Goal: Task Accomplishment & Management: Manage account settings

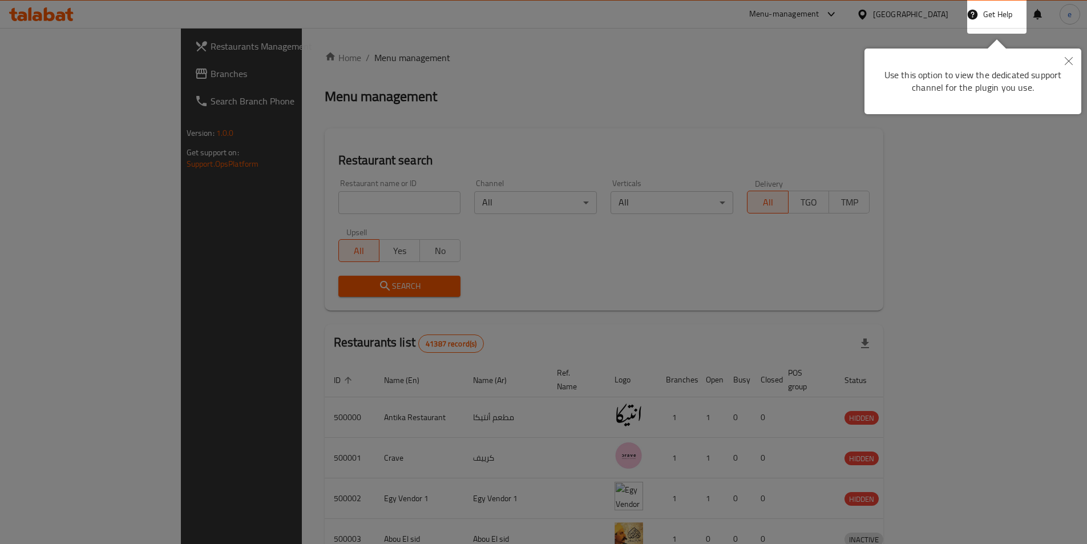
click at [1074, 59] on button "Close" at bounding box center [1068, 61] width 25 height 26
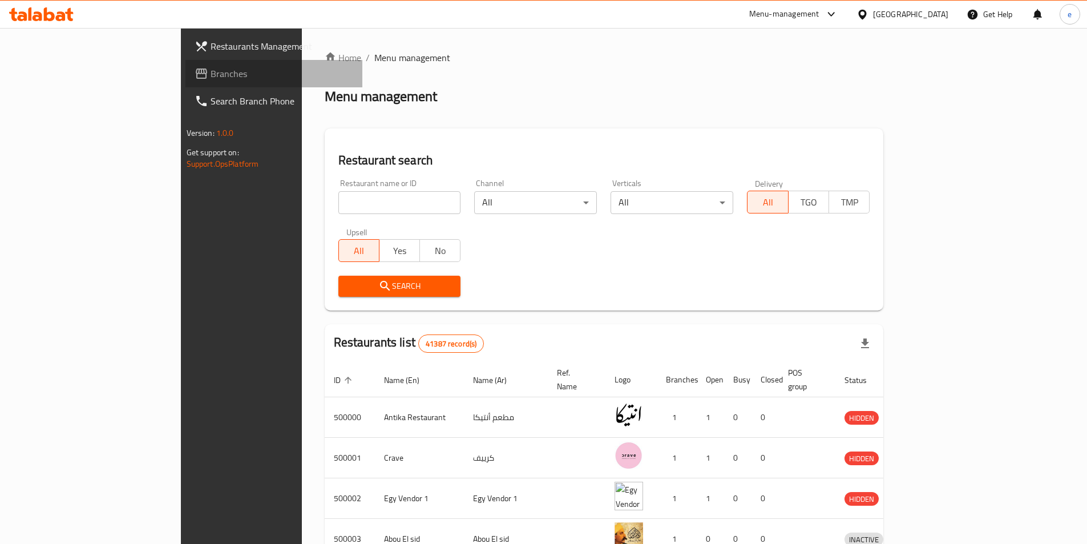
click at [210, 73] on span "Branches" at bounding box center [281, 74] width 143 height 14
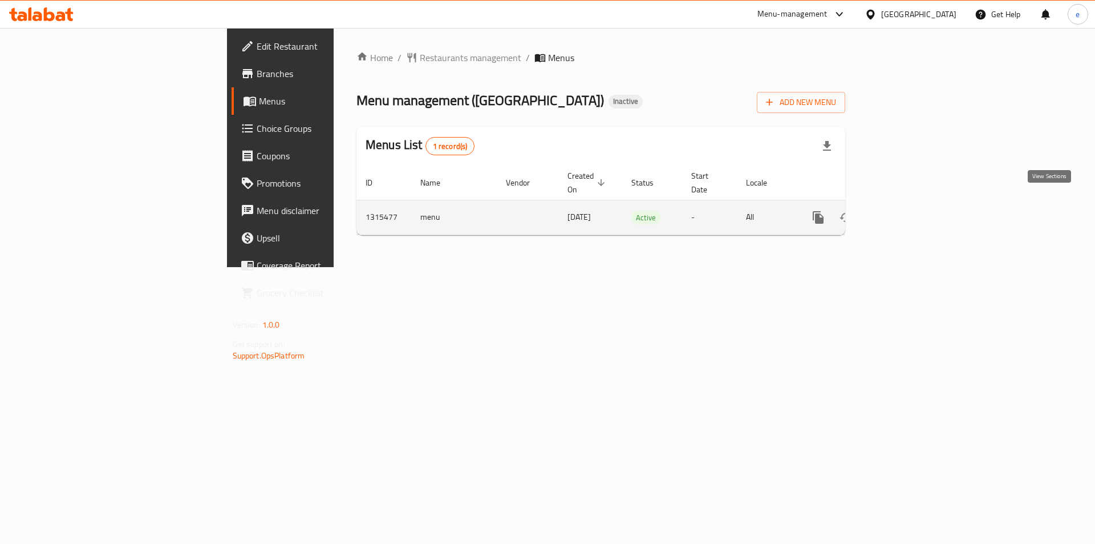
click at [906, 212] on icon "enhanced table" at bounding box center [901, 217] width 10 height 10
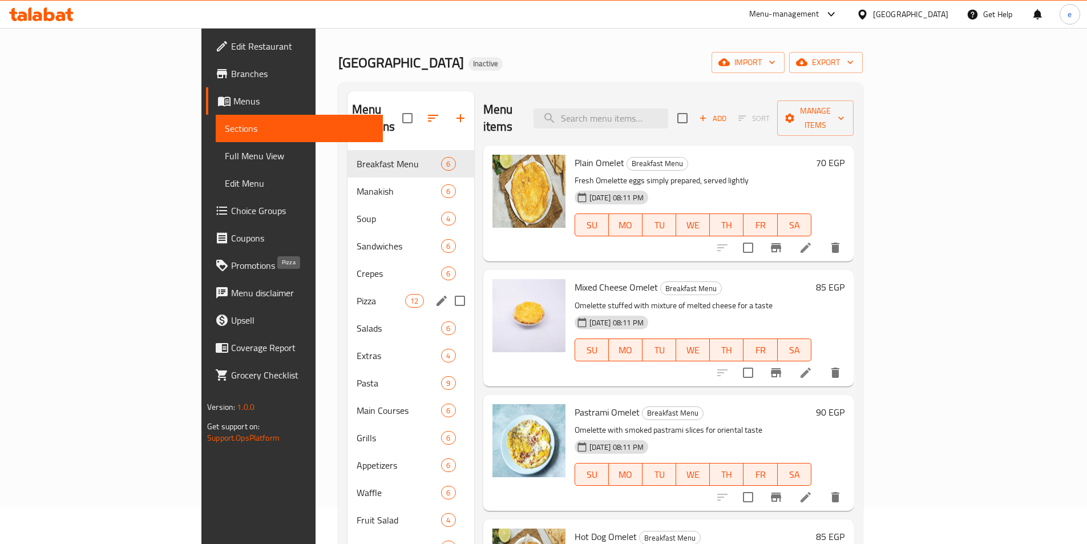
scroll to position [57, 0]
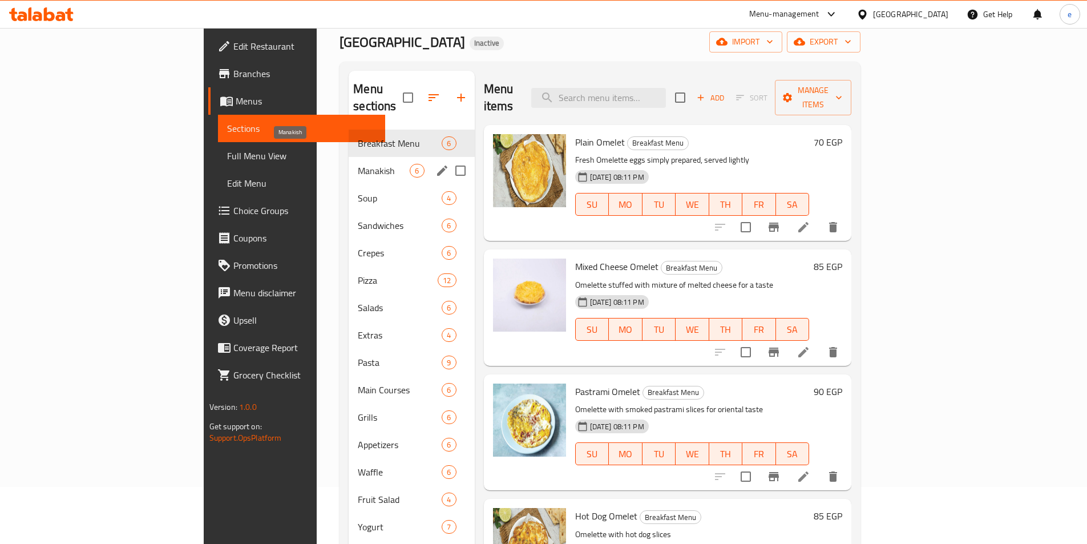
click at [358, 164] on span "Manakish" at bounding box center [384, 171] width 52 height 14
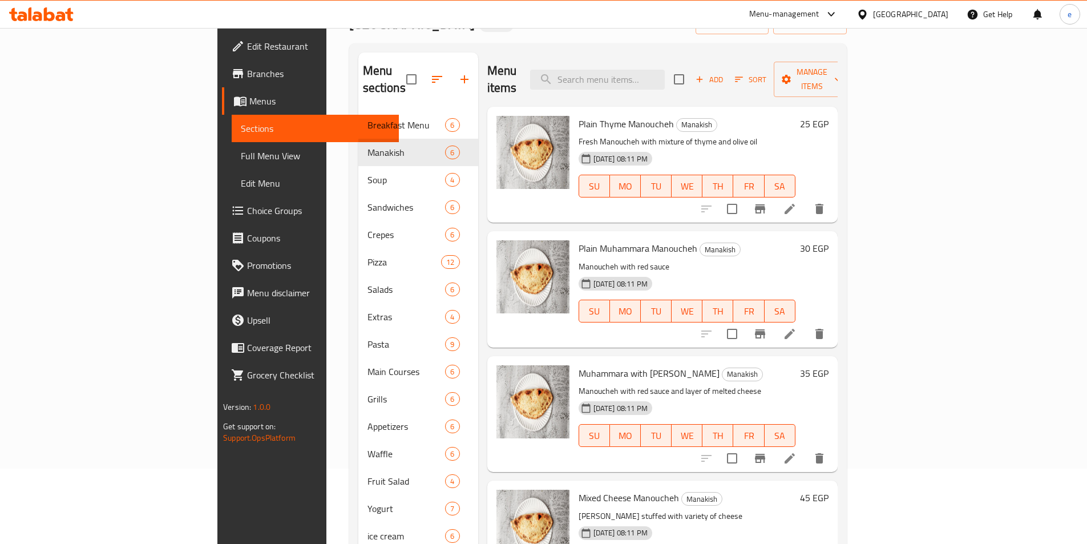
scroll to position [55, 0]
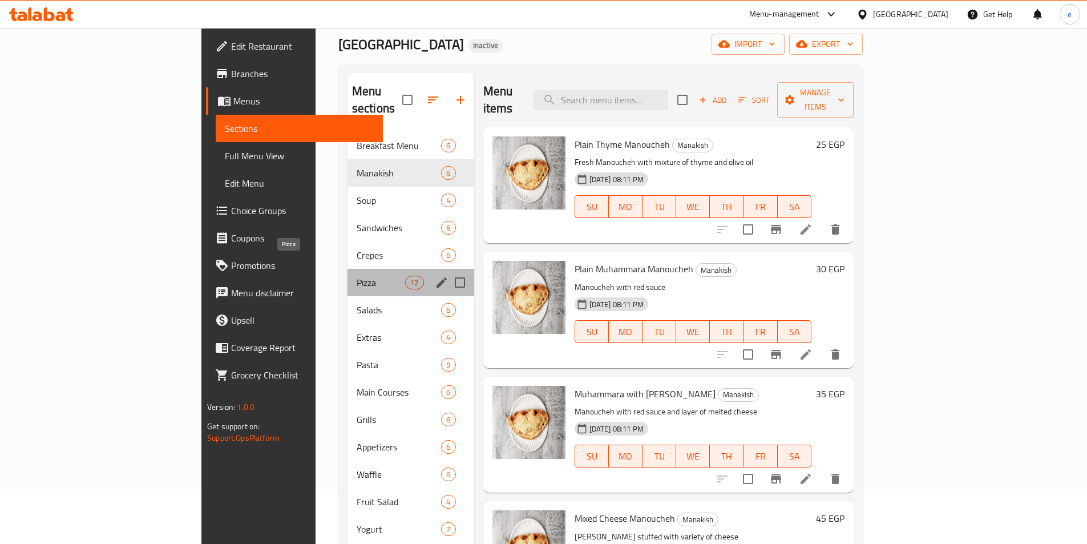
click at [357, 276] on span "Pizza" at bounding box center [381, 283] width 48 height 14
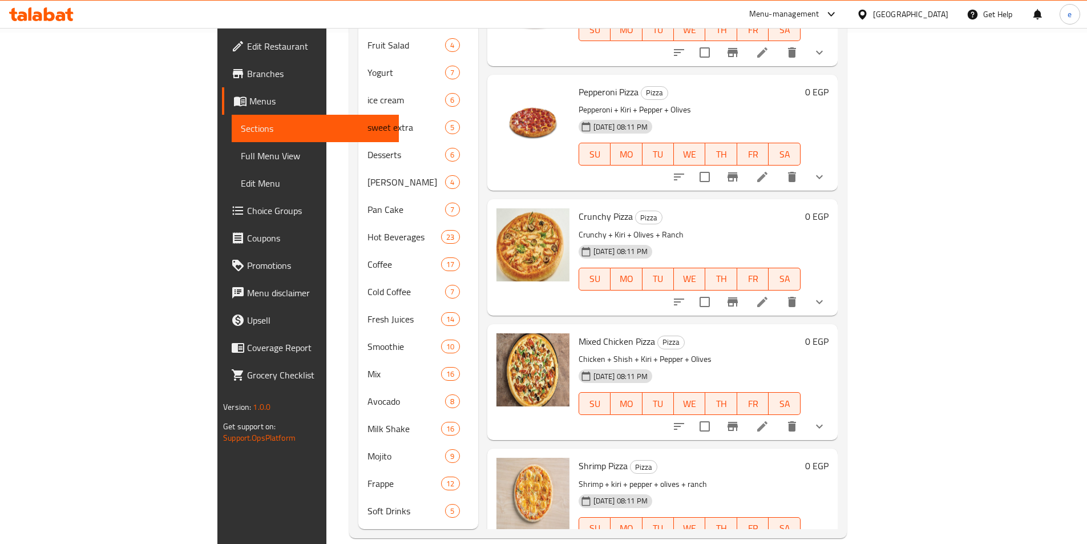
scroll to position [612, 0]
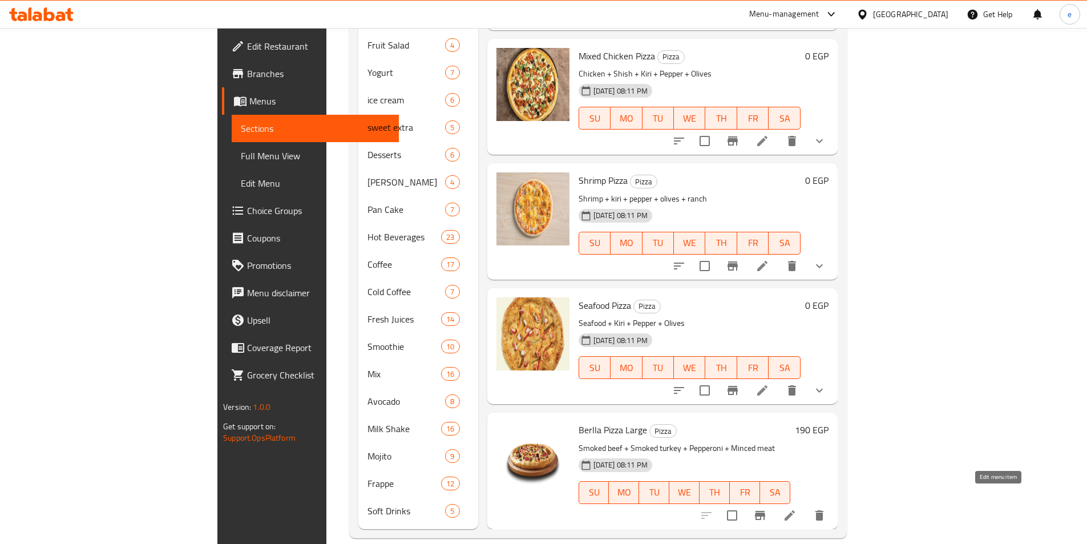
click at [795, 510] on icon at bounding box center [789, 515] width 10 height 10
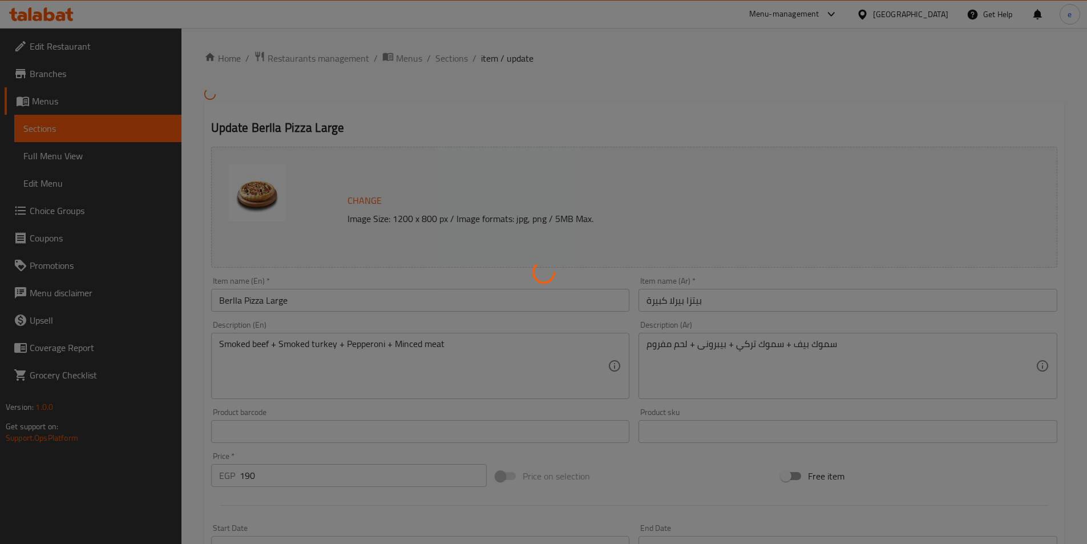
click at [55, 128] on div at bounding box center [543, 272] width 1087 height 544
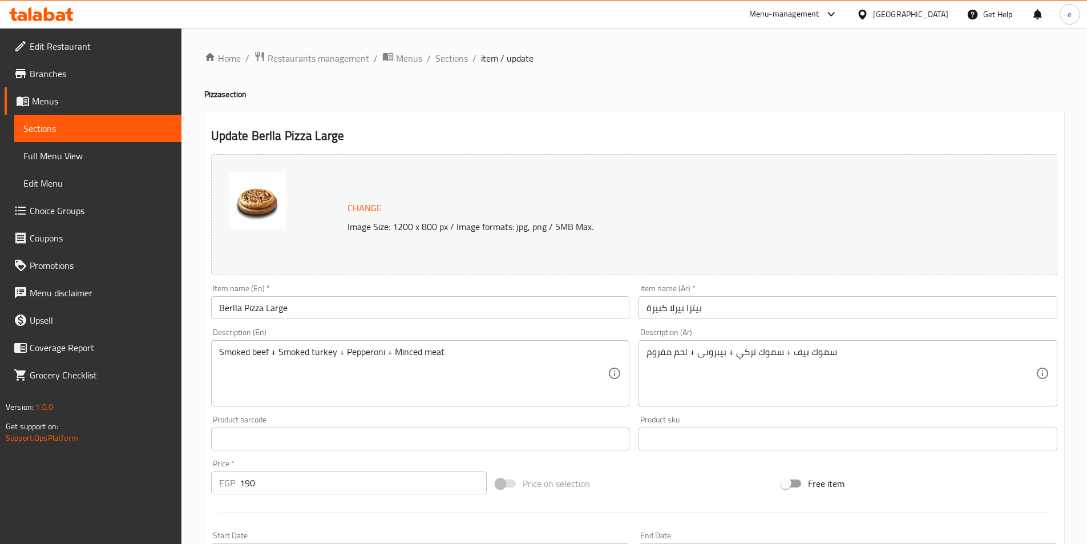
click at [65, 131] on span "Sections" at bounding box center [97, 128] width 149 height 14
